Goal: Find specific page/section: Locate a particular part of the current website

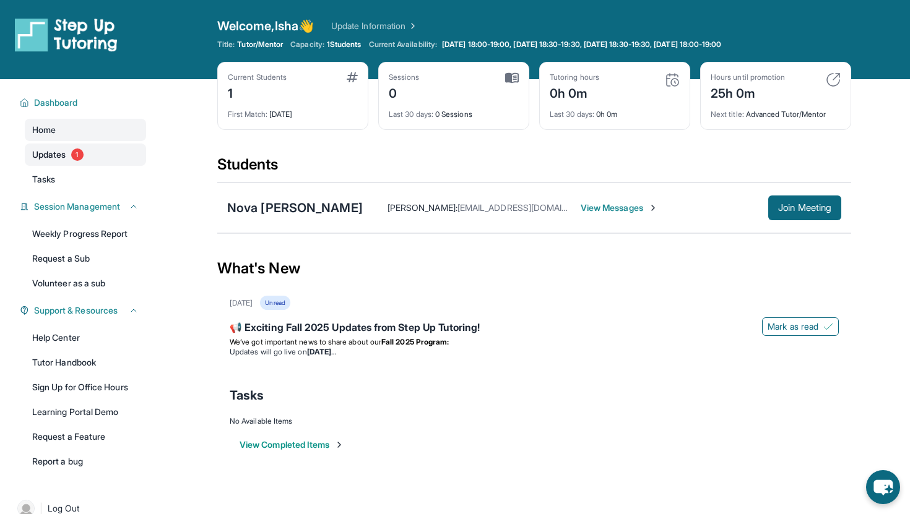
click at [93, 163] on link "Updates 1" at bounding box center [85, 155] width 121 height 22
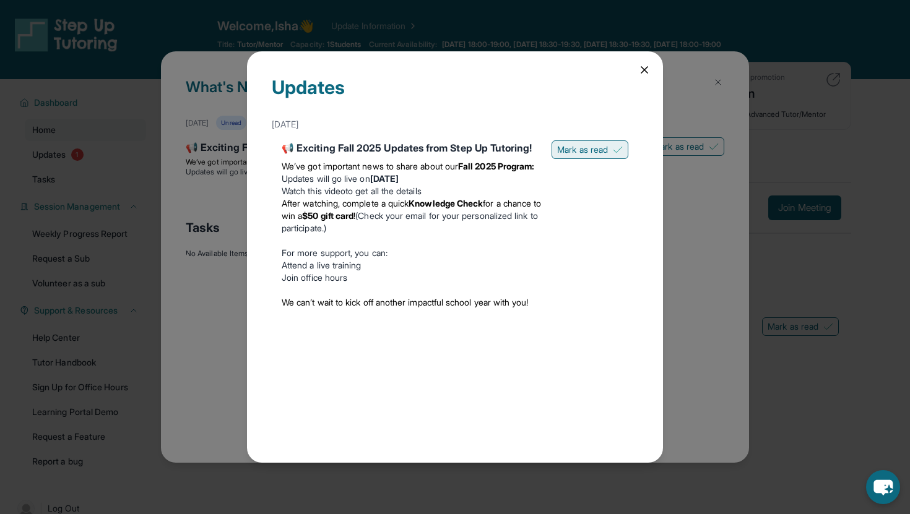
click at [563, 147] on span "Mark as read" at bounding box center [582, 150] width 51 height 12
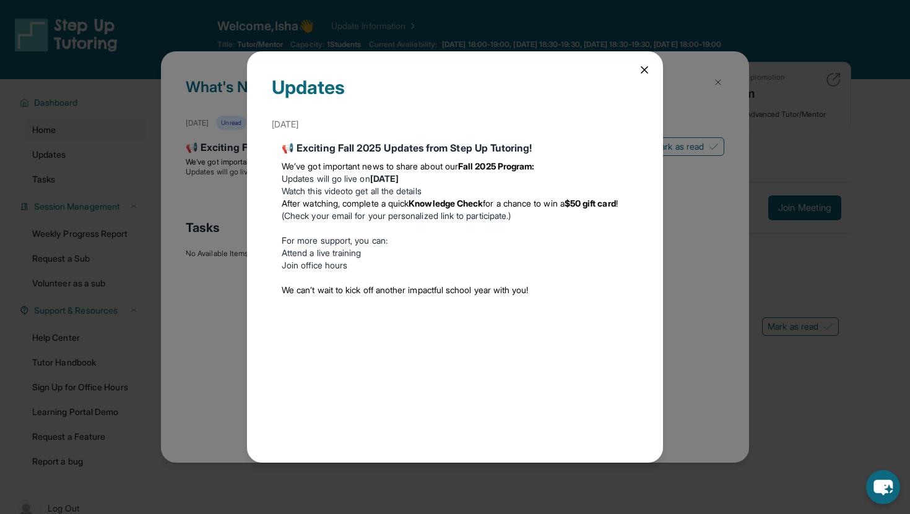
click at [646, 65] on icon at bounding box center [644, 70] width 12 height 12
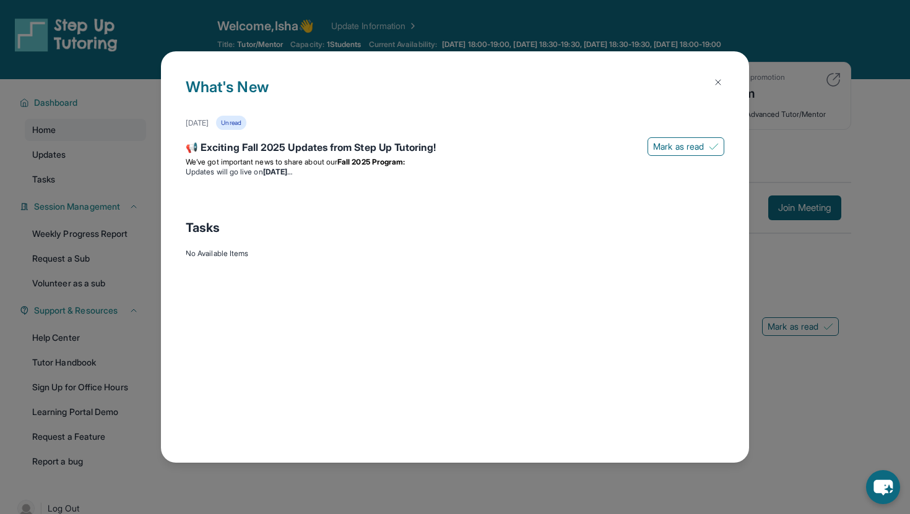
click at [712, 80] on button at bounding box center [717, 82] width 25 height 25
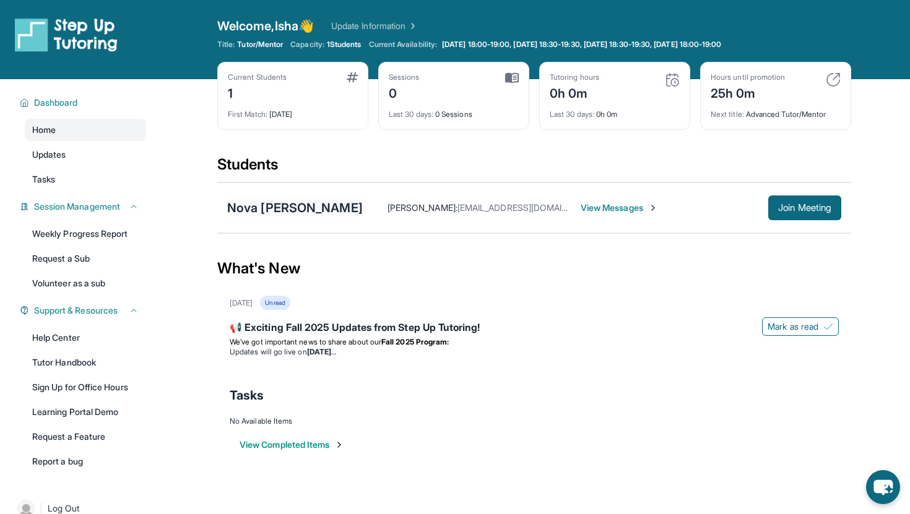
click at [293, 201] on div "Nova [PERSON_NAME]" at bounding box center [295, 207] width 136 height 17
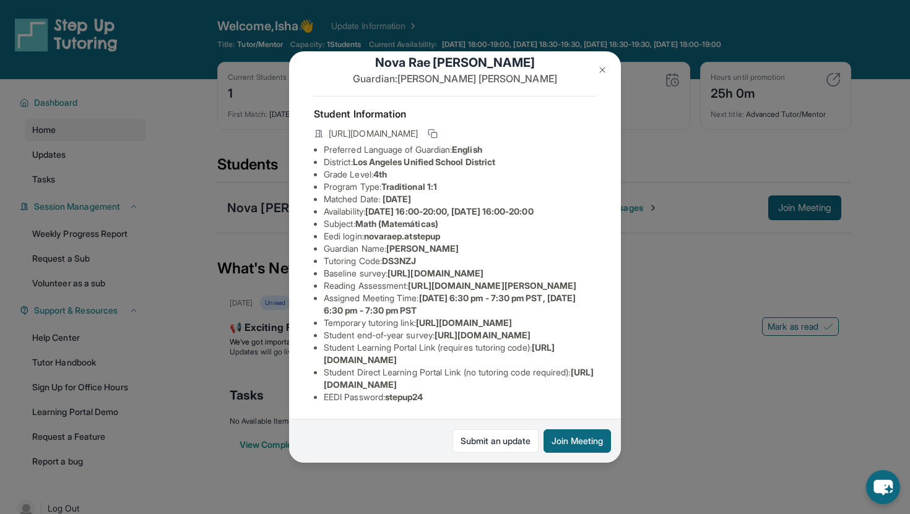
scroll to position [41, 0]
drag, startPoint x: 387, startPoint y: 242, endPoint x: 431, endPoint y: 241, distance: 43.3
click at [431, 255] on li "Tutoring Code : DS3NZJ" at bounding box center [460, 261] width 272 height 12
copy span "DS3NZJ"
click at [439, 278] on span "[URL][DOMAIN_NAME]" at bounding box center [435, 273] width 96 height 11
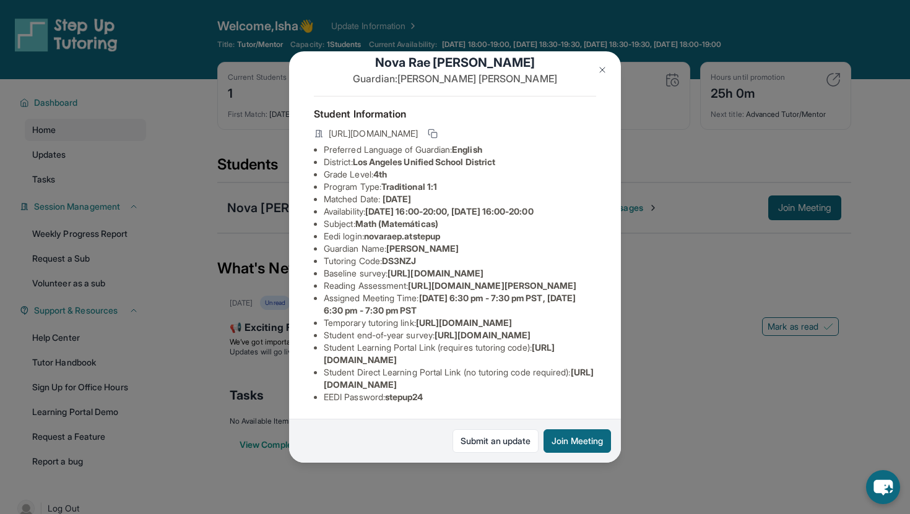
scroll to position [146, 1]
drag, startPoint x: 323, startPoint y: 260, endPoint x: 470, endPoint y: 274, distance: 148.0
click at [470, 317] on li "Temporary tutoring link : [URL][DOMAIN_NAME]" at bounding box center [460, 323] width 272 height 12
copy span "[URL][DOMAIN_NAME]"
